Goal: Task Accomplishment & Management: Complete application form

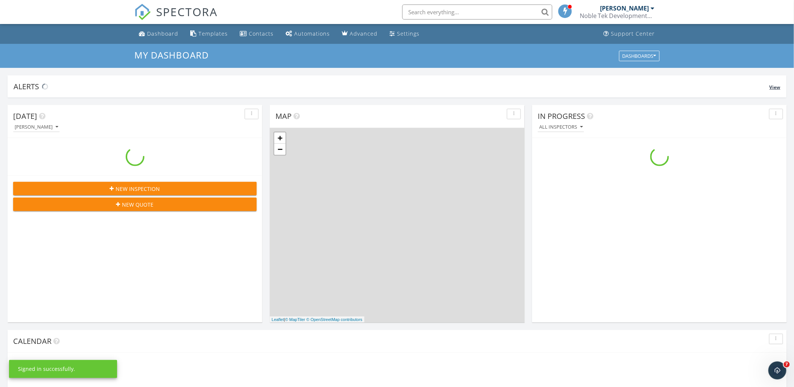
scroll to position [696, 808]
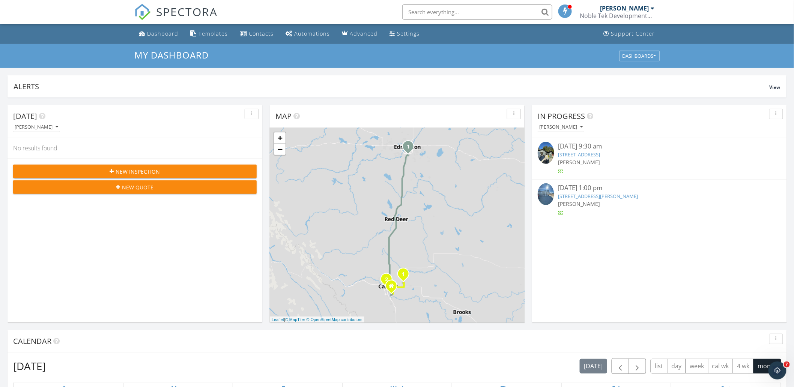
click at [600, 153] on link "1132 Hawthorne Row , Sicamous, BC V0E 0E8" at bounding box center [579, 154] width 42 height 7
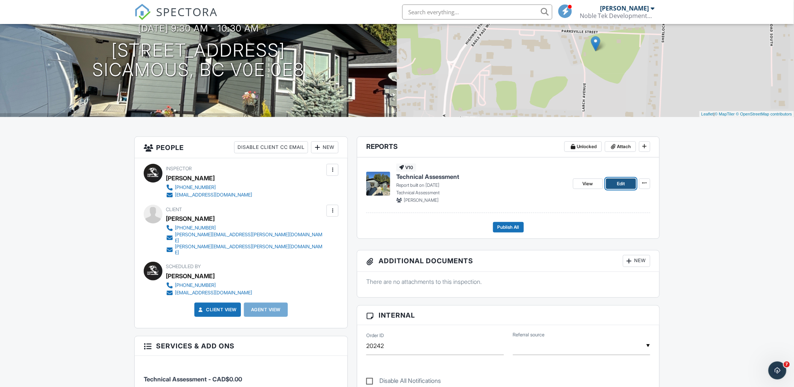
click at [614, 185] on link "Edit" at bounding box center [621, 184] width 30 height 11
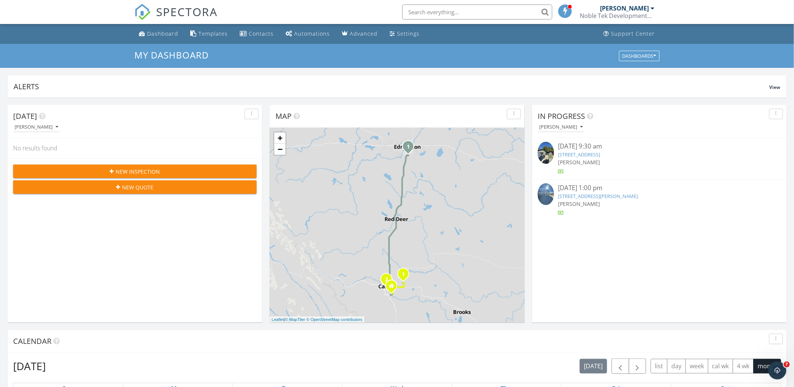
click at [600, 154] on link "1132 Hawthorne Row , Sicamous, BC V0E 0E8" at bounding box center [579, 154] width 42 height 7
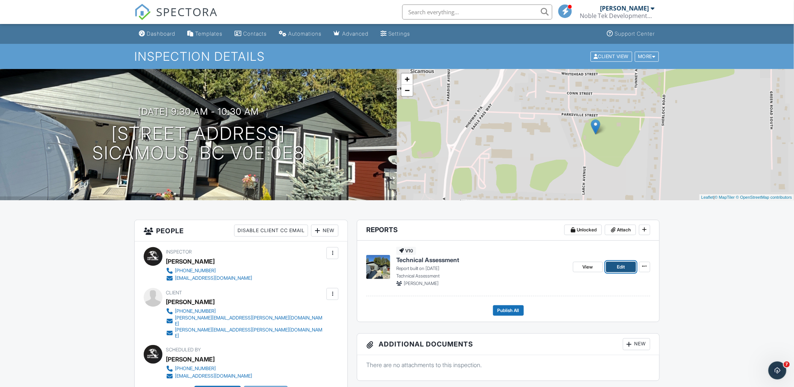
click at [616, 267] on link "Edit" at bounding box center [621, 267] width 30 height 11
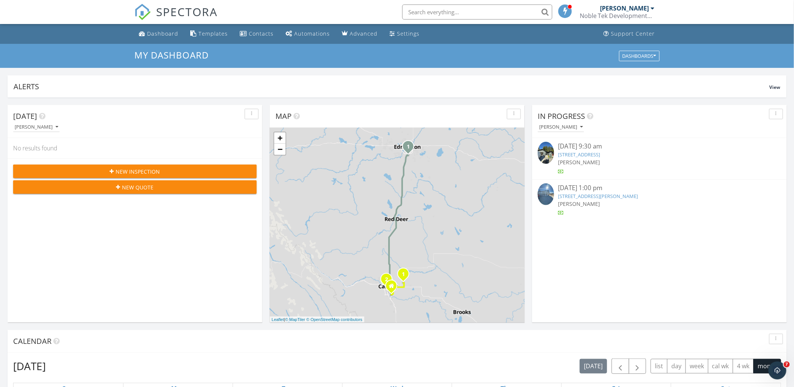
click at [598, 155] on link "[STREET_ADDRESS]" at bounding box center [579, 154] width 42 height 7
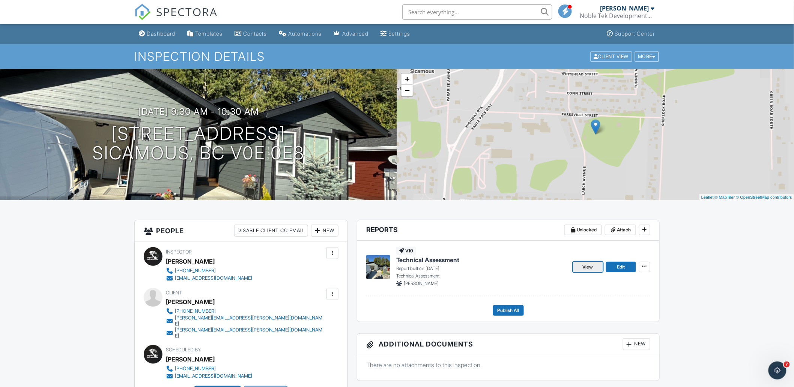
click at [583, 268] on span "View" at bounding box center [588, 268] width 11 height 8
click at [622, 268] on span "Edit" at bounding box center [621, 268] width 8 height 8
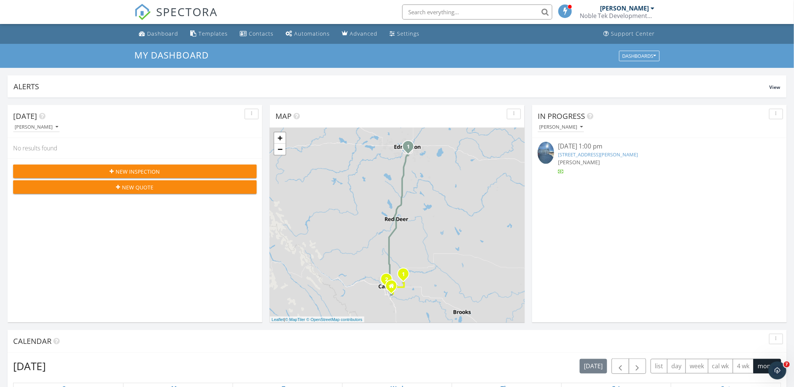
click at [621, 156] on link "[STREET_ADDRESS][PERSON_NAME]" at bounding box center [598, 154] width 80 height 7
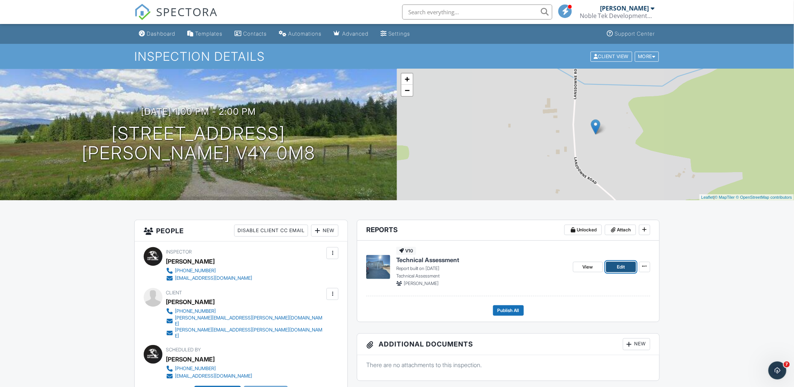
click at [622, 269] on span "Edit" at bounding box center [621, 268] width 8 height 8
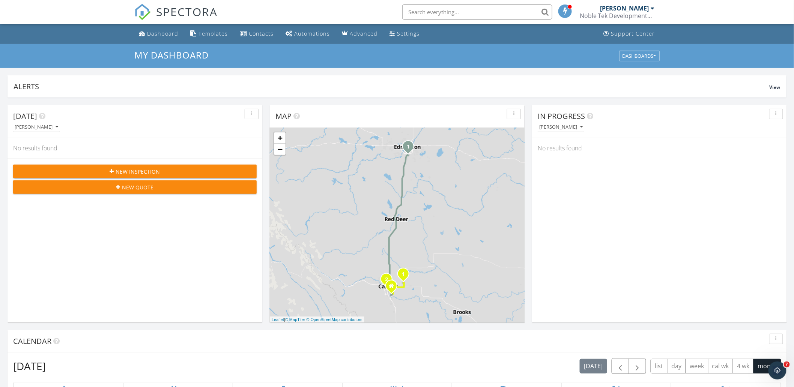
click at [194, 170] on div "New Inspection" at bounding box center [135, 172] width 232 height 8
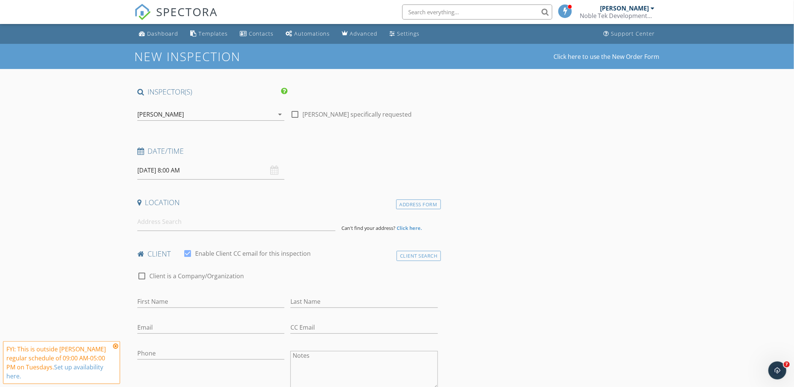
click at [252, 115] on div "[PERSON_NAME]" at bounding box center [205, 114] width 137 height 12
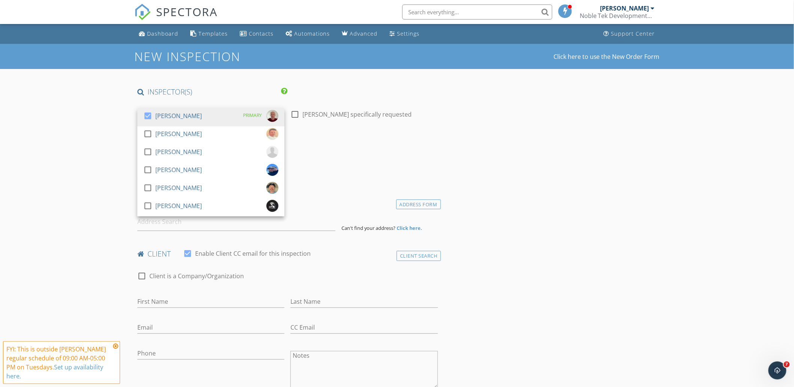
click at [113, 347] on icon at bounding box center [115, 346] width 5 height 6
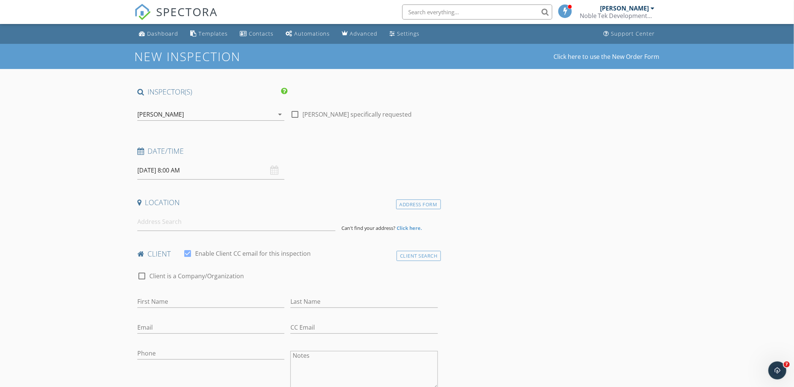
click at [182, 113] on div "[PERSON_NAME]" at bounding box center [205, 114] width 137 height 12
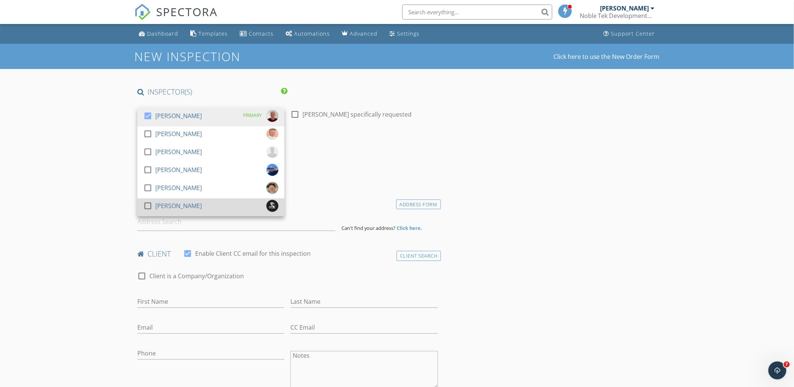
click at [176, 204] on div "[PERSON_NAME]" at bounding box center [178, 206] width 47 height 12
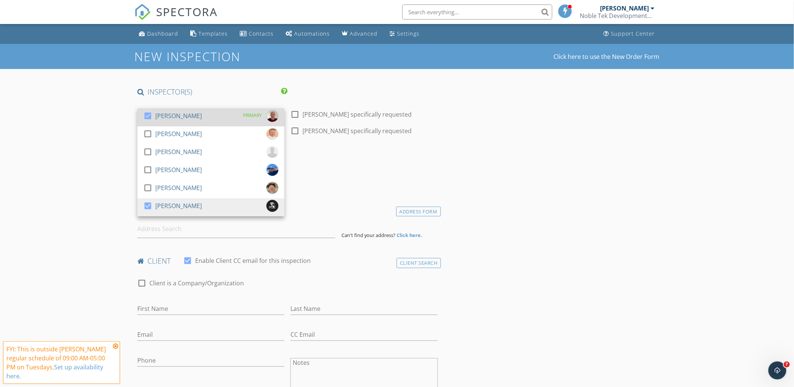
click at [183, 109] on link "check_box Jeremy Cook PRIMARY" at bounding box center [210, 117] width 147 height 18
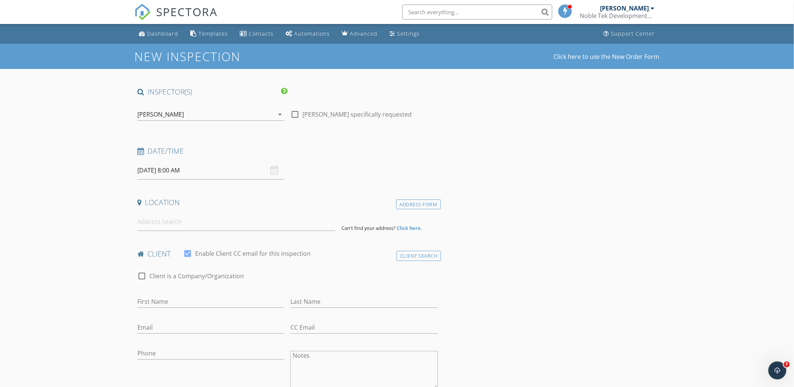
click at [254, 167] on input "09/30/2025 8:00 AM" at bounding box center [210, 170] width 147 height 18
select select "9"
type input "10/01/2025 8:00 AM"
type input "09"
type input "10/01/2025 9:00 AM"
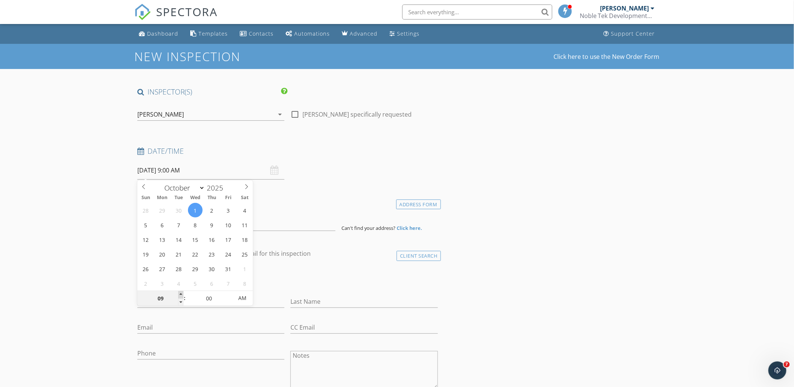
click at [181, 294] on span at bounding box center [180, 295] width 5 height 8
type input "10"
type input "10/01/2025 10:00 AM"
click at [181, 294] on span at bounding box center [180, 295] width 5 height 8
type input "11"
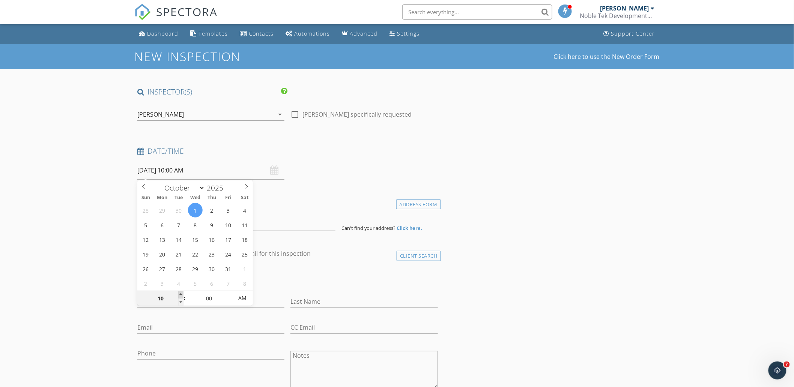
type input "10/01/2025 11:00 AM"
click at [181, 294] on span at bounding box center [180, 295] width 5 height 8
type input "12"
type input "[DATE] 12:00 PM"
click at [181, 294] on span at bounding box center [180, 295] width 5 height 8
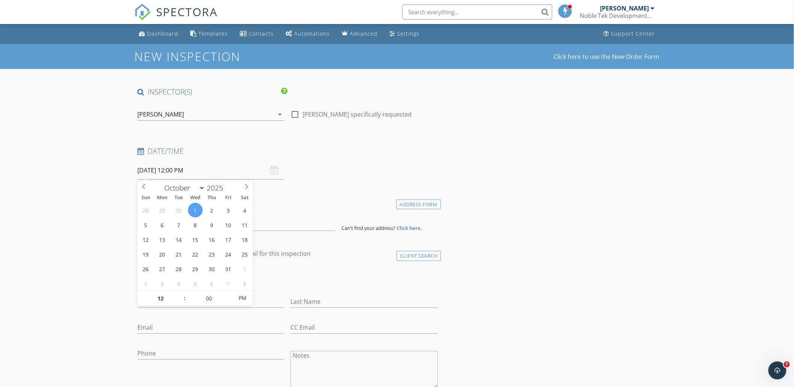
click at [345, 171] on div "Date/Time 10/01/2025 12:00 PM" at bounding box center [287, 162] width 307 height 33
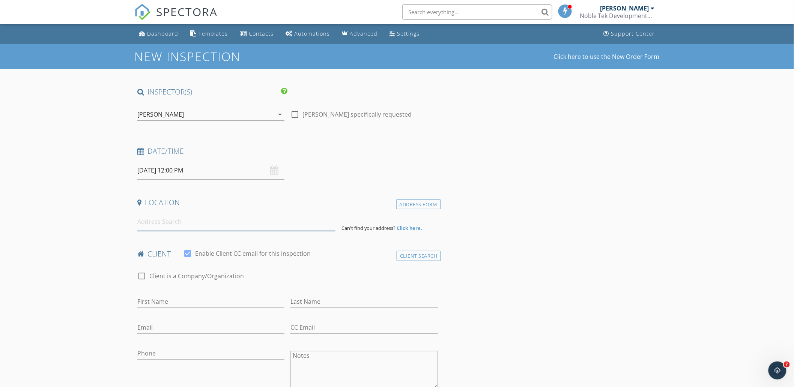
click at [202, 224] on input at bounding box center [236, 222] width 198 height 18
paste input "813 Regan Avenue, Coquitlam"
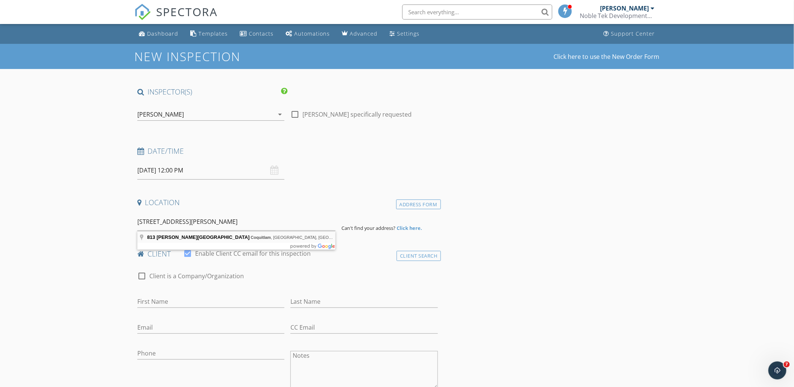
type input "813 Regan Avenue, Coquitlam, BC, Canada"
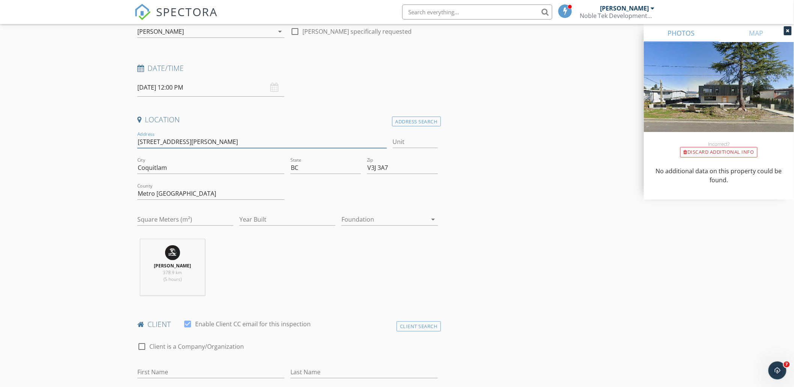
drag, startPoint x: 136, startPoint y: 145, endPoint x: 63, endPoint y: 141, distance: 72.9
click at [265, 216] on input "Year Built" at bounding box center [287, 219] width 96 height 12
type input "2021"
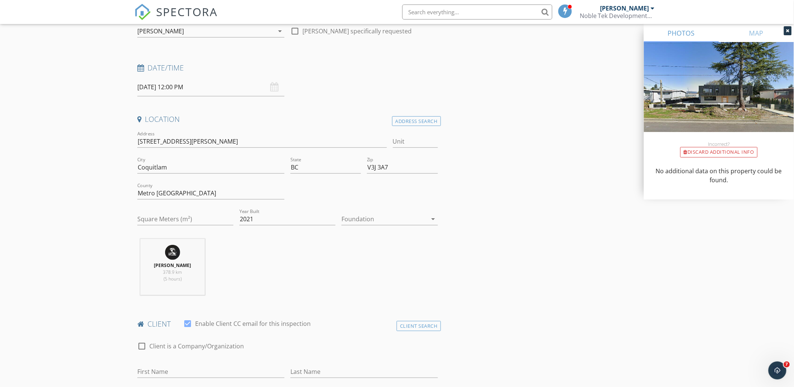
click at [255, 265] on div "Kiel Malmloff 378.9 km (5 hours)" at bounding box center [287, 270] width 307 height 62
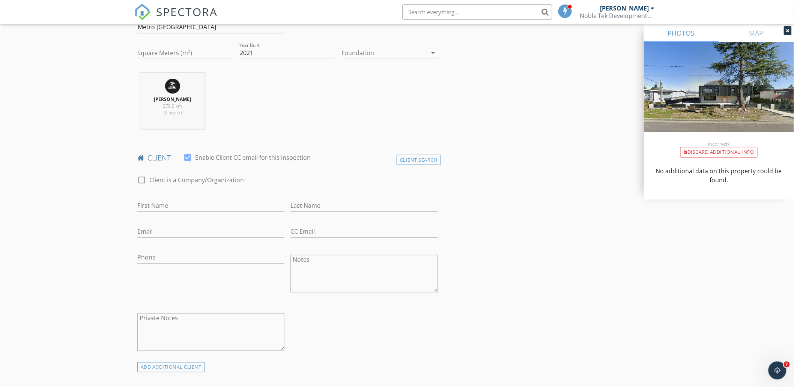
scroll to position [250, 0]
click at [219, 194] on div "First Name" at bounding box center [210, 206] width 153 height 26
click at [217, 200] on input "First Name" at bounding box center [210, 205] width 147 height 12
type input "Vineet"
type input "B"
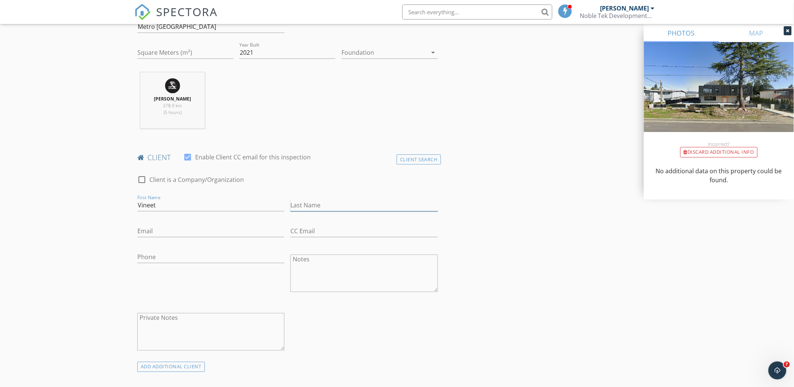
type input "Bhandari"
type input "[EMAIL_ADDRESS][DOMAIN_NAME]"
type input "vineet.bhandari@pacificwarranty.com"
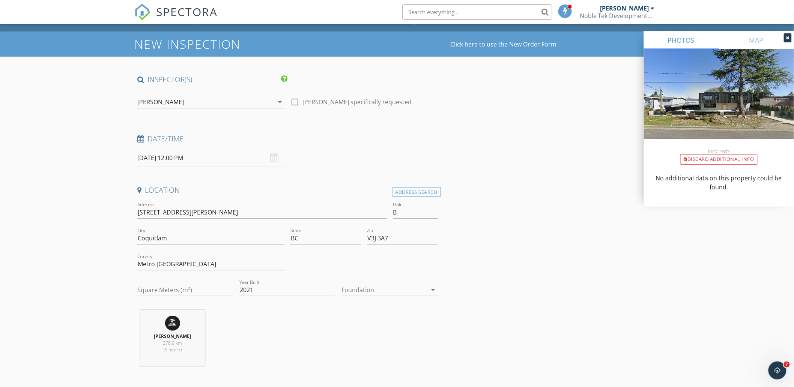
scroll to position [12, 0]
click at [422, 216] on input "B" at bounding box center [415, 213] width 45 height 12
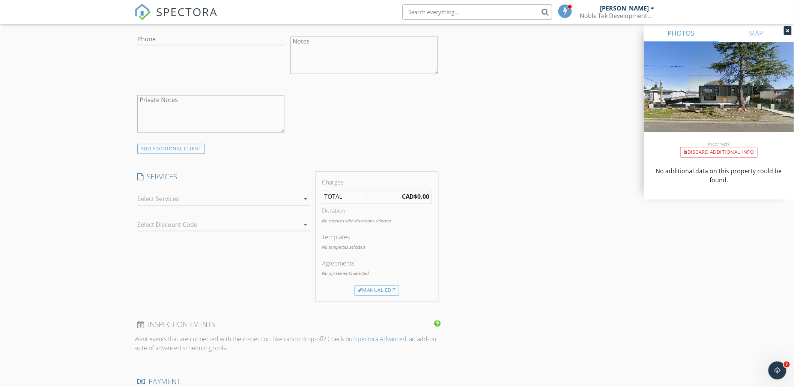
click at [246, 204] on div at bounding box center [218, 199] width 162 height 12
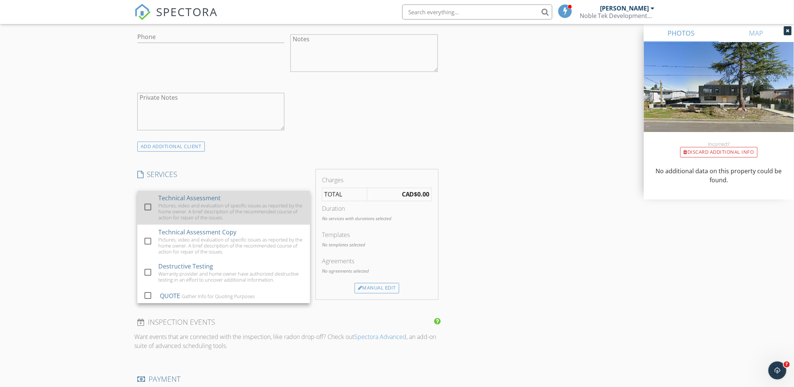
click at [218, 208] on div "Pictures, video and evaluation of specific issues as reported by the home owner…" at bounding box center [231, 212] width 146 height 18
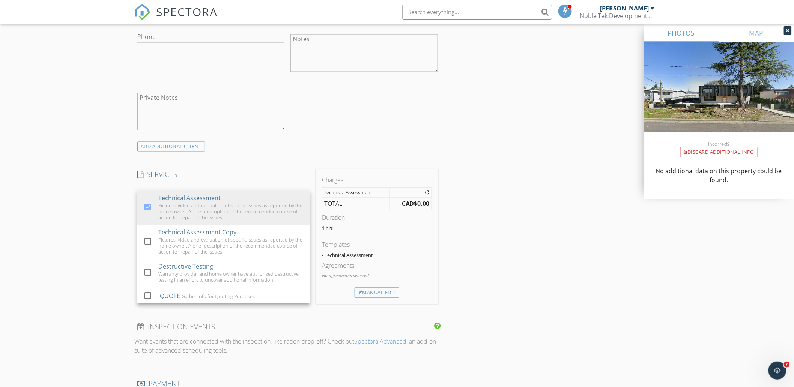
click at [508, 188] on div "INSPECTOR(S) check_box_outline_blank Jeremy Cook check_box_outline_blank Gus Gu…" at bounding box center [397, 234] width 526 height 1235
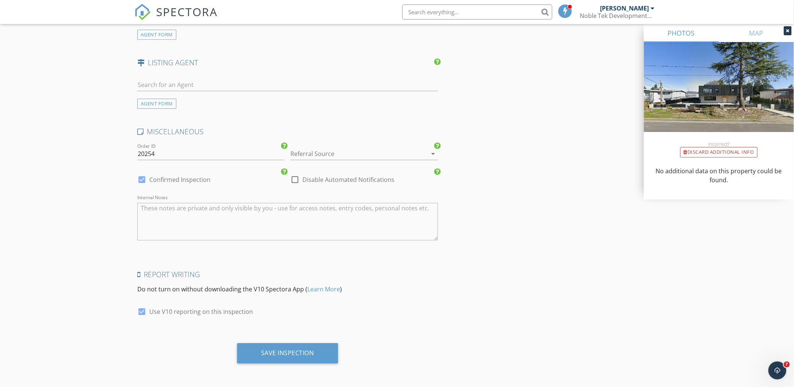
scroll to position [971, 0]
click at [304, 356] on div "Save Inspection" at bounding box center [287, 353] width 53 height 8
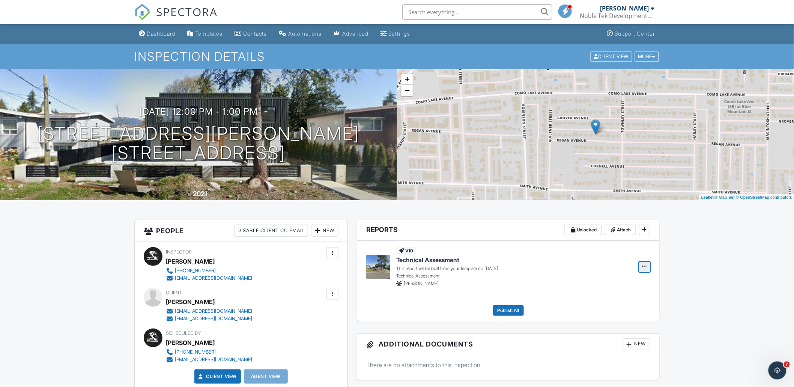
click at [645, 268] on icon at bounding box center [645, 266] width 5 height 5
click at [602, 287] on input "Build Now" at bounding box center [607, 287] width 77 height 17
click at [617, 269] on span "Edit" at bounding box center [621, 268] width 8 height 8
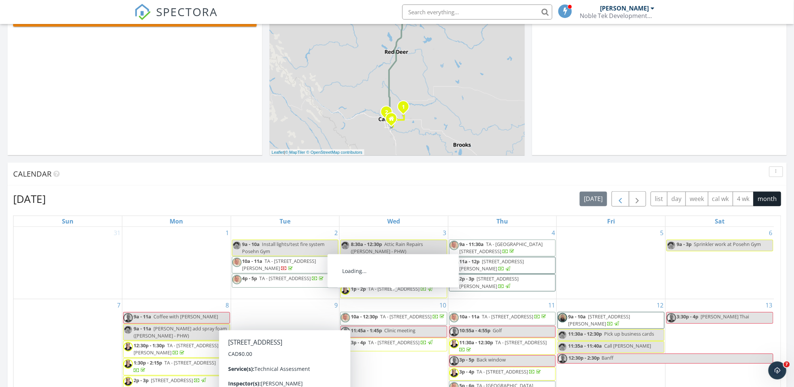
scroll to position [167, 0]
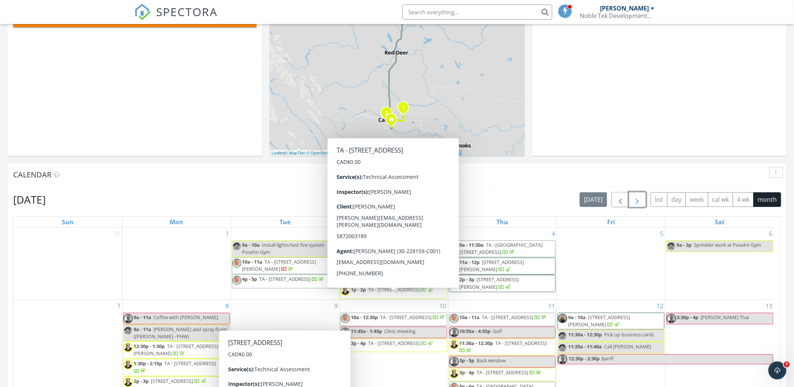
click at [643, 196] on button "button" at bounding box center [638, 199] width 18 height 15
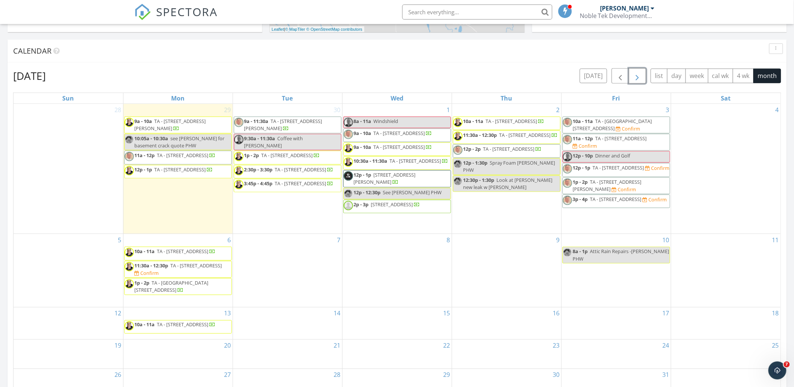
scroll to position [291, 0]
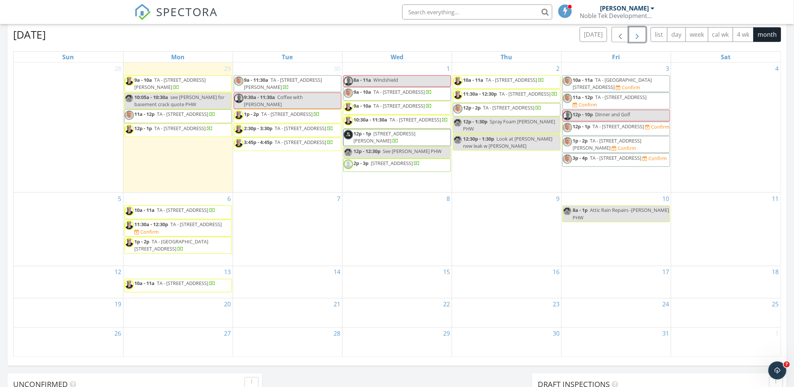
click at [295, 215] on div "7" at bounding box center [287, 229] width 109 height 73
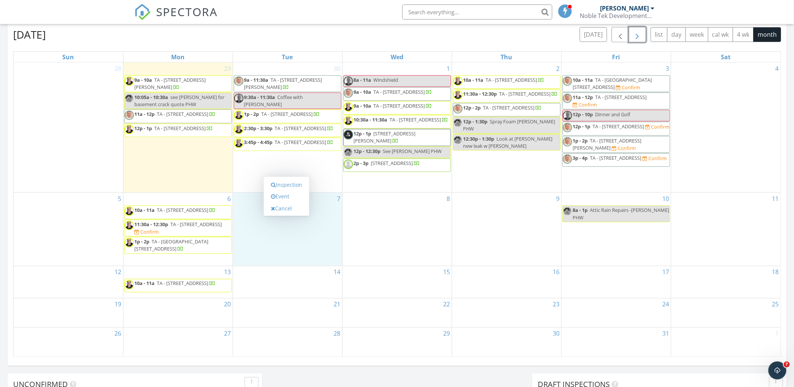
scroll to position [333, 0]
click at [407, 209] on div "8" at bounding box center [397, 228] width 109 height 73
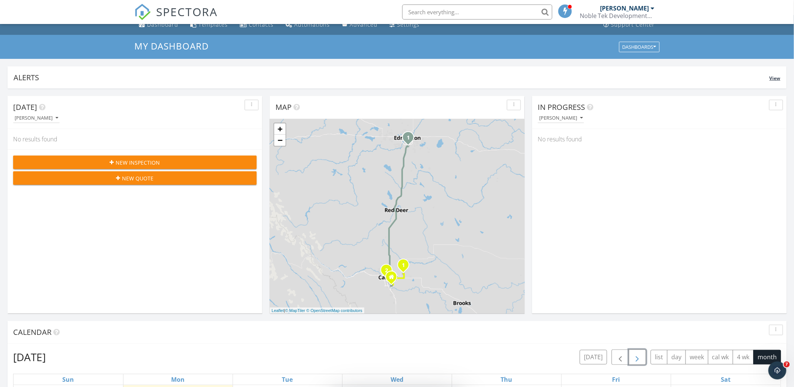
scroll to position [0, 0]
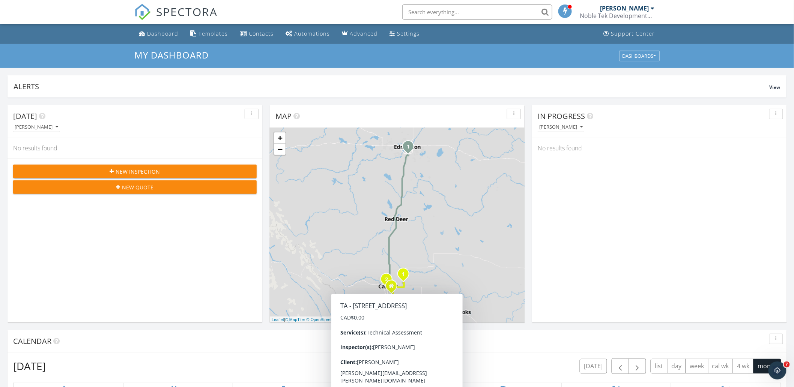
click at [151, 171] on span "New Inspection" at bounding box center [138, 172] width 44 height 8
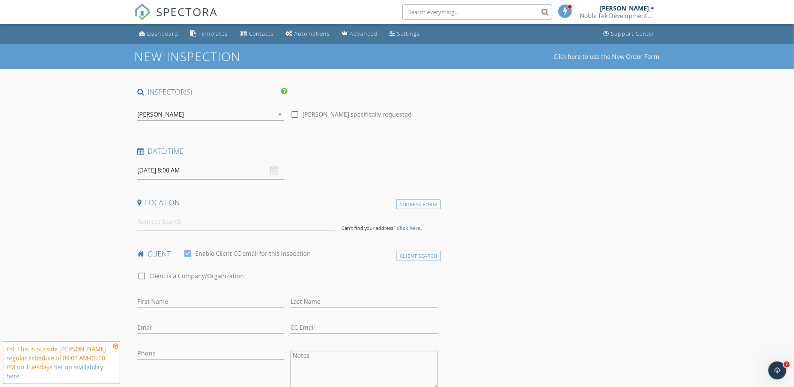
click at [242, 115] on div "[PERSON_NAME]" at bounding box center [205, 114] width 137 height 12
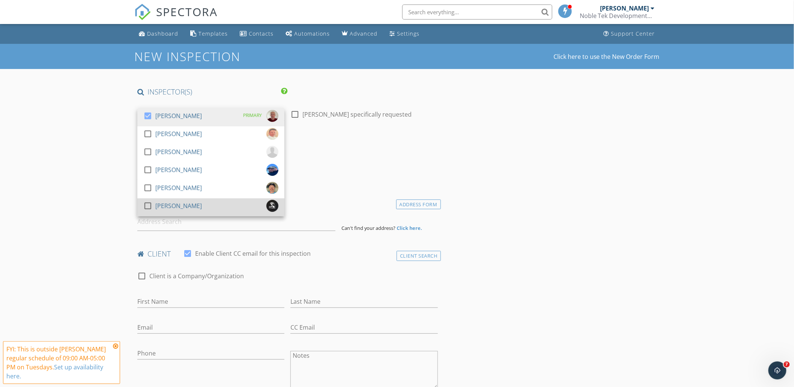
drag, startPoint x: 171, startPoint y: 205, endPoint x: 174, endPoint y: 198, distance: 7.9
click at [171, 205] on div "[PERSON_NAME]" at bounding box center [178, 206] width 47 height 12
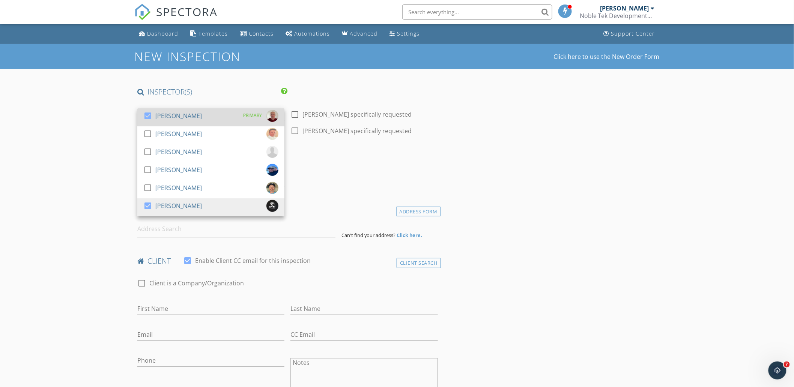
click at [193, 124] on div "check_box [PERSON_NAME] PRIMARY" at bounding box center [210, 117] width 135 height 15
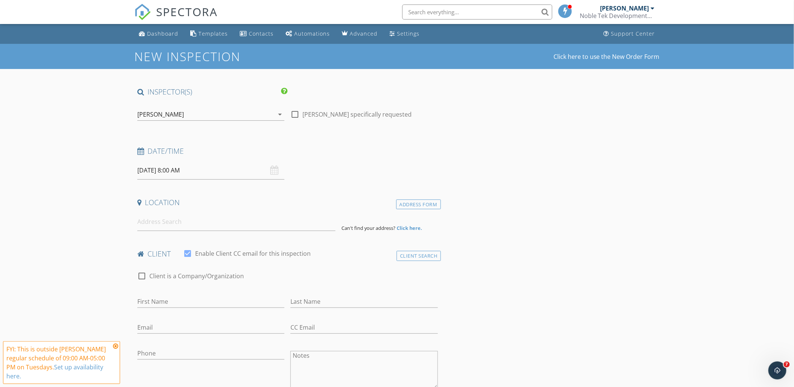
click at [114, 349] on icon at bounding box center [115, 346] width 5 height 6
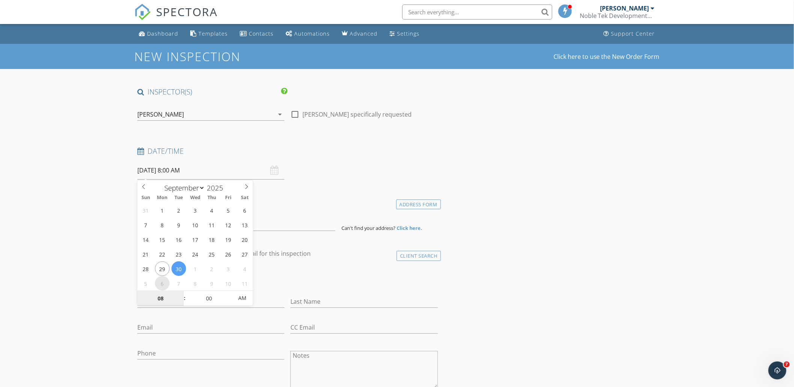
select select "9"
type input "[DATE] 8:00 AM"
click at [336, 172] on div "Date/Time [DATE] 8:00 AM" at bounding box center [287, 162] width 307 height 33
click at [254, 175] on input "[DATE] 8:00 AM" at bounding box center [210, 170] width 147 height 18
type input "09"
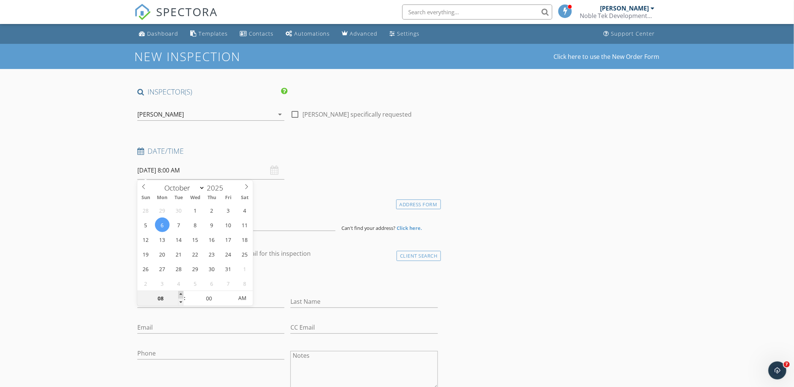
type input "[DATE] 9:00 AM"
click at [182, 295] on span at bounding box center [180, 295] width 5 height 8
type input "10"
type input "[DATE] 10:00 AM"
click at [181, 295] on span at bounding box center [180, 295] width 5 height 8
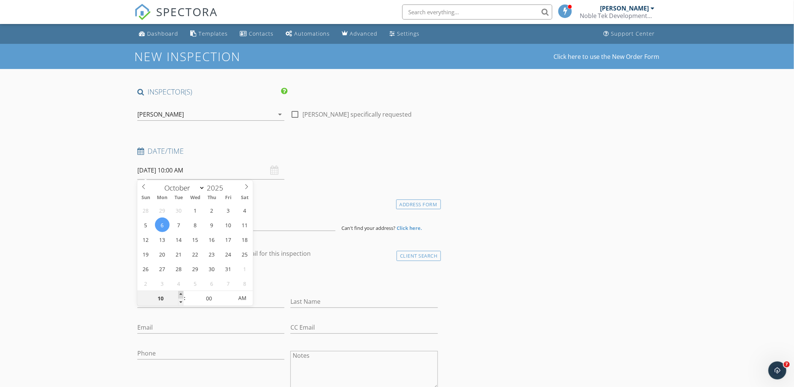
type input "11"
type input "[DATE] 11:00 AM"
click at [181, 295] on span at bounding box center [180, 295] width 5 height 8
type input "12"
type input "[DATE] 12:00 PM"
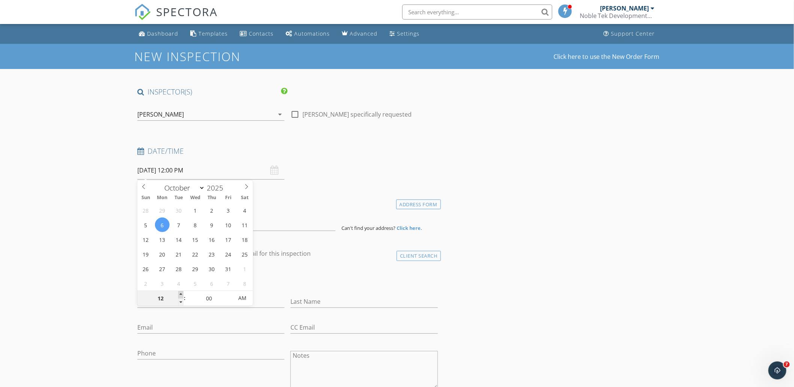
click at [181, 295] on span at bounding box center [180, 295] width 5 height 8
type input "01"
type input "[DATE] 1:00 PM"
click at [181, 295] on span at bounding box center [180, 295] width 5 height 8
type input "02"
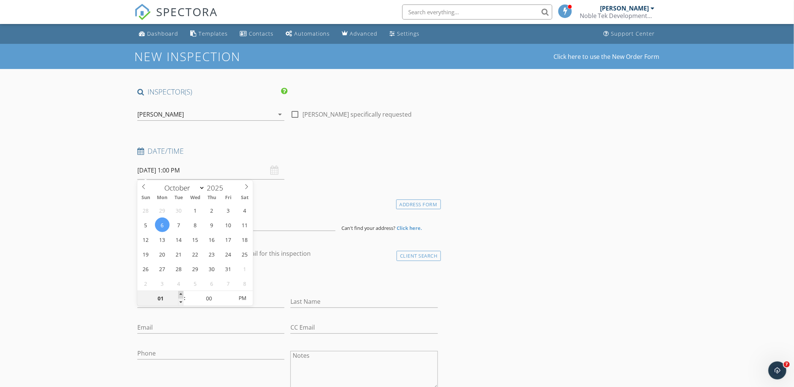
type input "[DATE] 2:00 PM"
click at [181, 295] on span at bounding box center [180, 295] width 5 height 8
click at [398, 157] on div "Date/Time" at bounding box center [287, 153] width 307 height 15
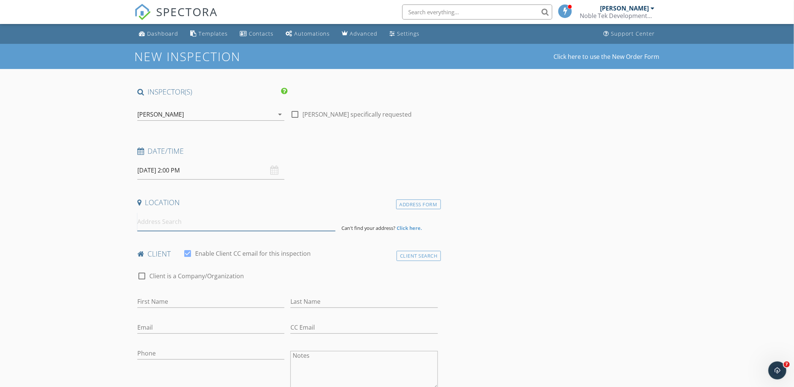
click at [160, 215] on input at bounding box center [236, 222] width 198 height 18
paste input "[STREET_ADDRESS]"
type input "[STREET_ADDRESS]"
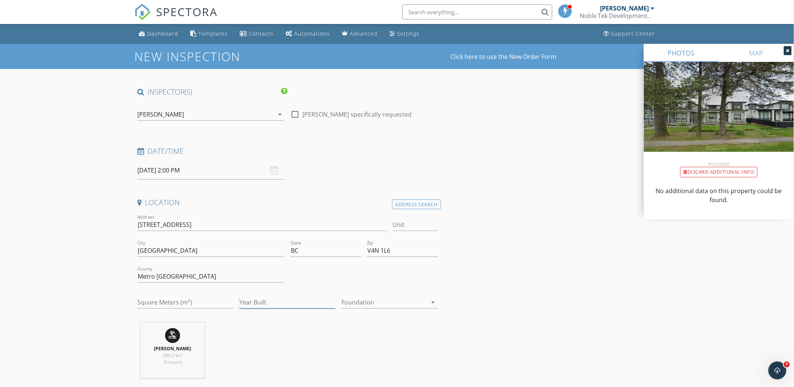
click at [255, 301] on input "Year Built" at bounding box center [287, 303] width 96 height 12
type input "2021"
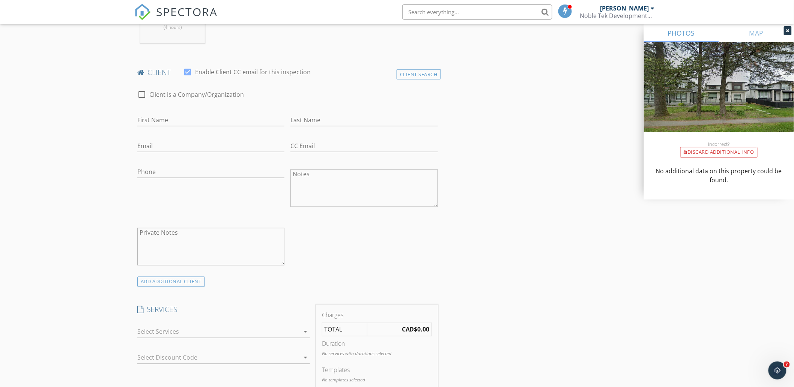
scroll to position [334, 0]
click at [173, 120] on input "First Name" at bounding box center [210, 121] width 147 height 12
type input "Lehak"
type input "Multi"
type input "Sethi"
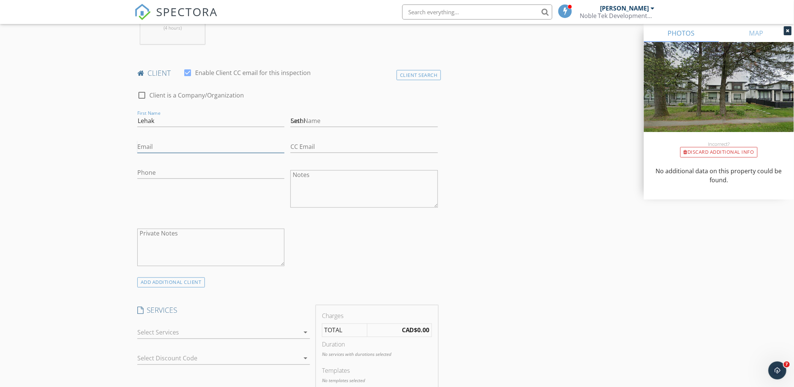
type input "[EMAIL_ADDRESS][DOMAIN_NAME]"
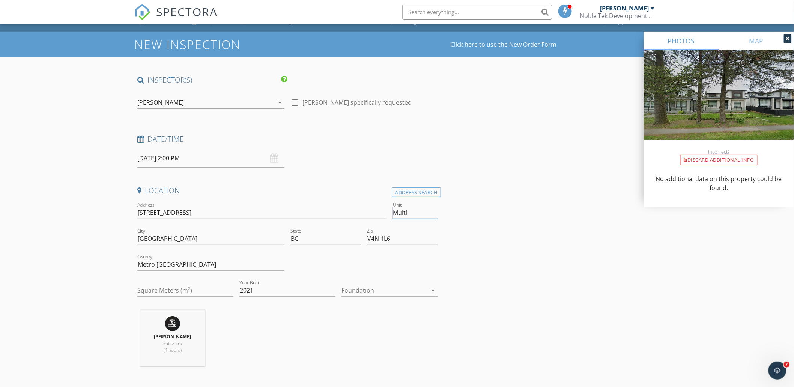
scroll to position [12, 0]
click at [425, 209] on input "Multi" at bounding box center [415, 213] width 45 height 12
type input "M"
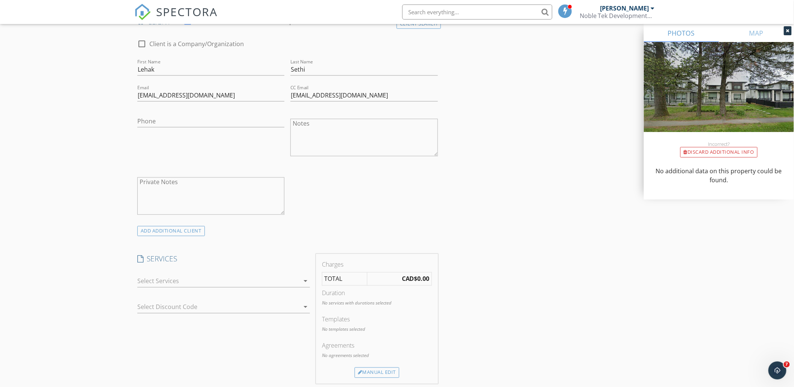
scroll to position [387, 0]
click at [241, 280] on div at bounding box center [218, 281] width 162 height 12
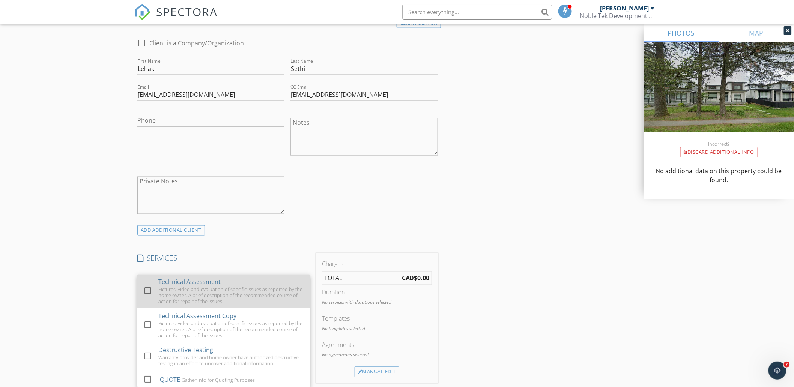
click at [203, 291] on div "Pictures, video and evaluation of specific issues as reported by the home owner…" at bounding box center [231, 296] width 146 height 18
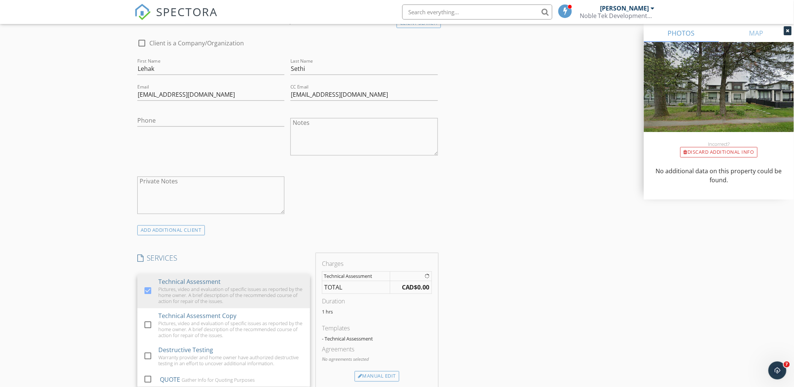
click at [452, 245] on div "INSPECTOR(S) check_box_outline_blank [PERSON_NAME] check_box_outline_blank [PER…" at bounding box center [397, 317] width 526 height 1235
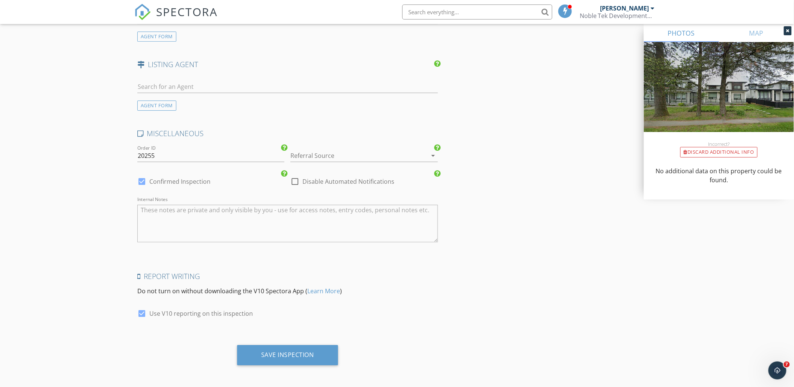
scroll to position [971, 0]
click at [311, 357] on div "Save Inspection" at bounding box center [287, 353] width 101 height 20
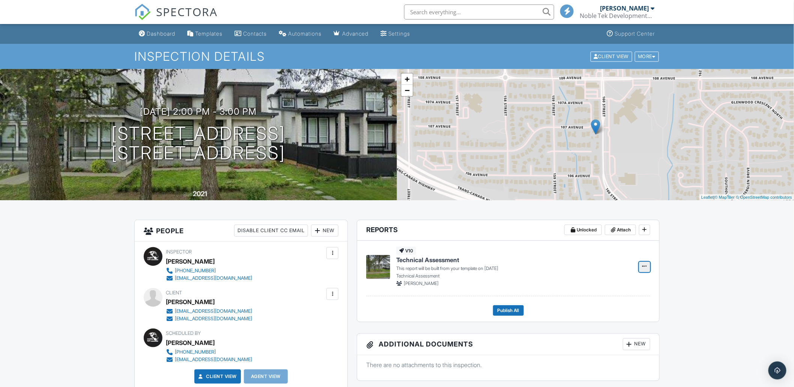
click at [644, 271] on button at bounding box center [644, 267] width 11 height 11
click at [614, 282] on input "Build Now" at bounding box center [607, 287] width 77 height 17
click at [629, 269] on link "Edit" at bounding box center [621, 267] width 30 height 11
